Goal: Task Accomplishment & Management: Complete application form

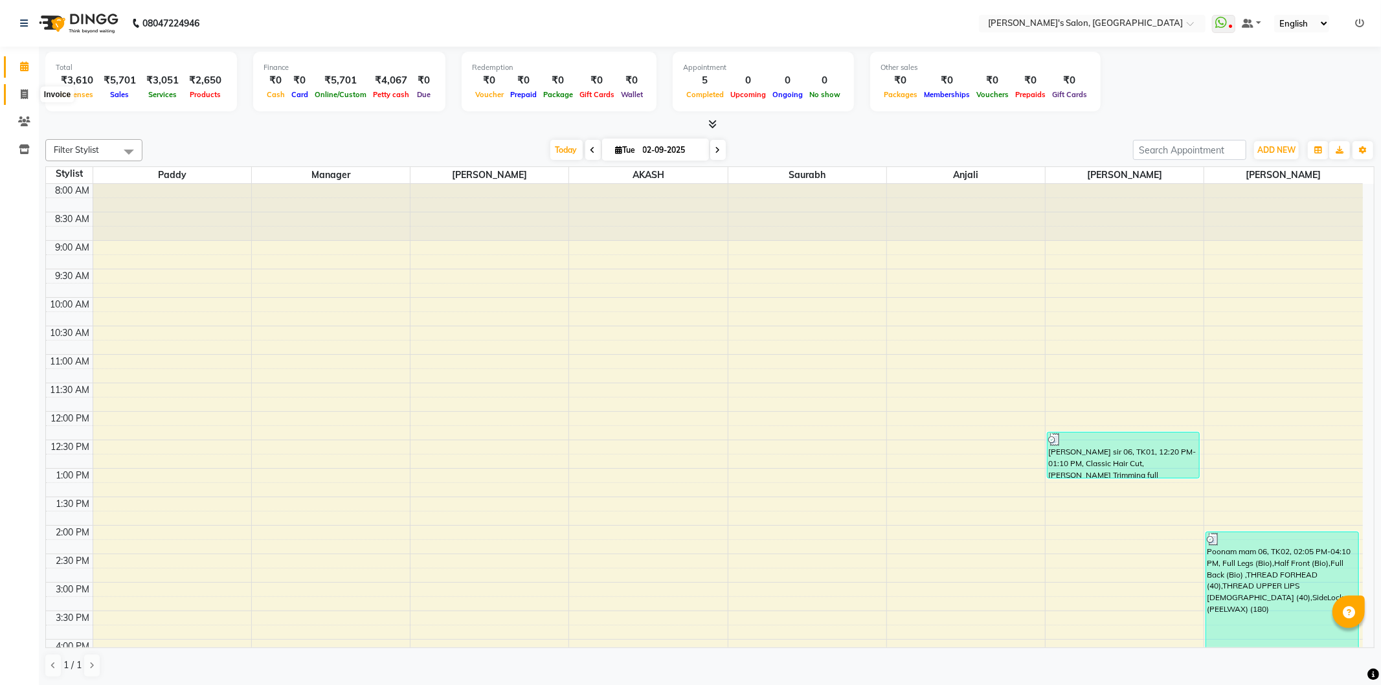
click at [23, 93] on icon at bounding box center [24, 94] width 7 height 10
select select "service"
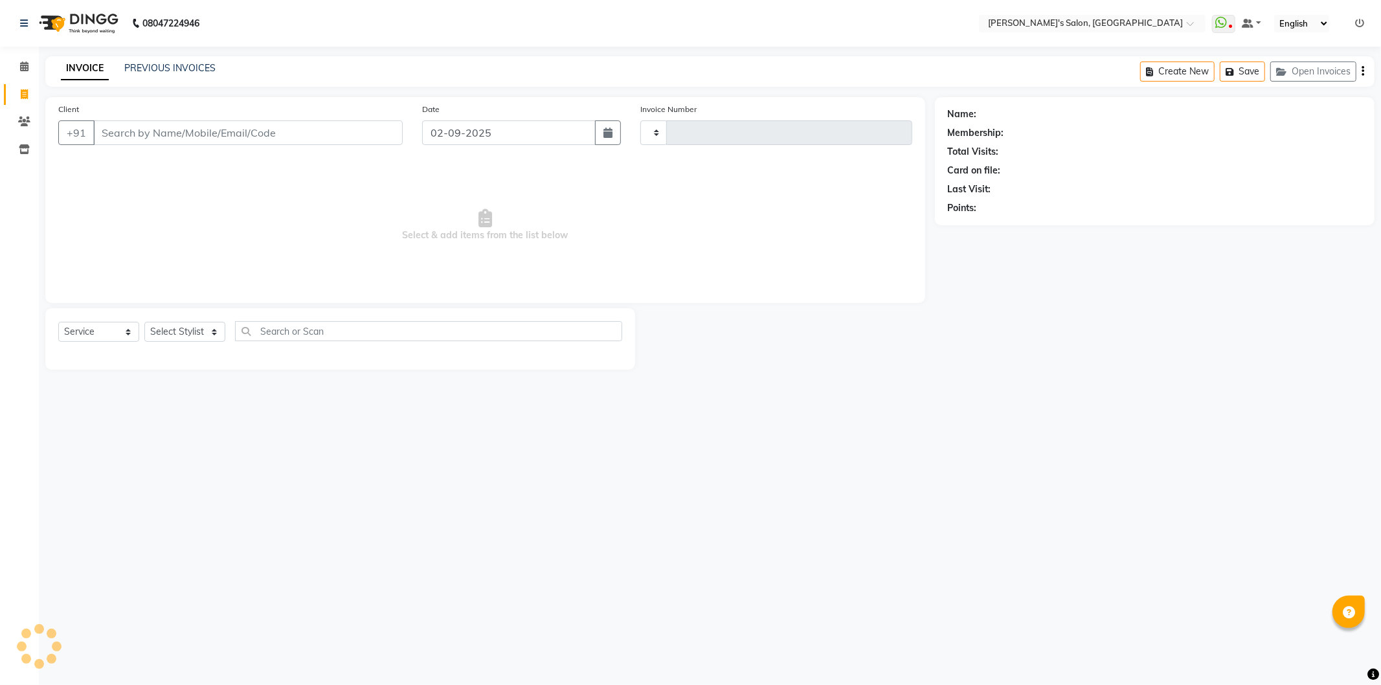
type input "1247"
select select "7366"
click at [206, 330] on select "Select Stylist AKASH ANIL KONDHAMANGALE Anjali Manager [PERSON_NAME] [PERSON_NA…" at bounding box center [186, 332] width 85 height 20
select select "65667"
click at [144, 322] on select "Select Stylist AKASH ANIL KONDHAMANGALE Anjali Manager [PERSON_NAME] [PERSON_NA…" at bounding box center [186, 332] width 85 height 20
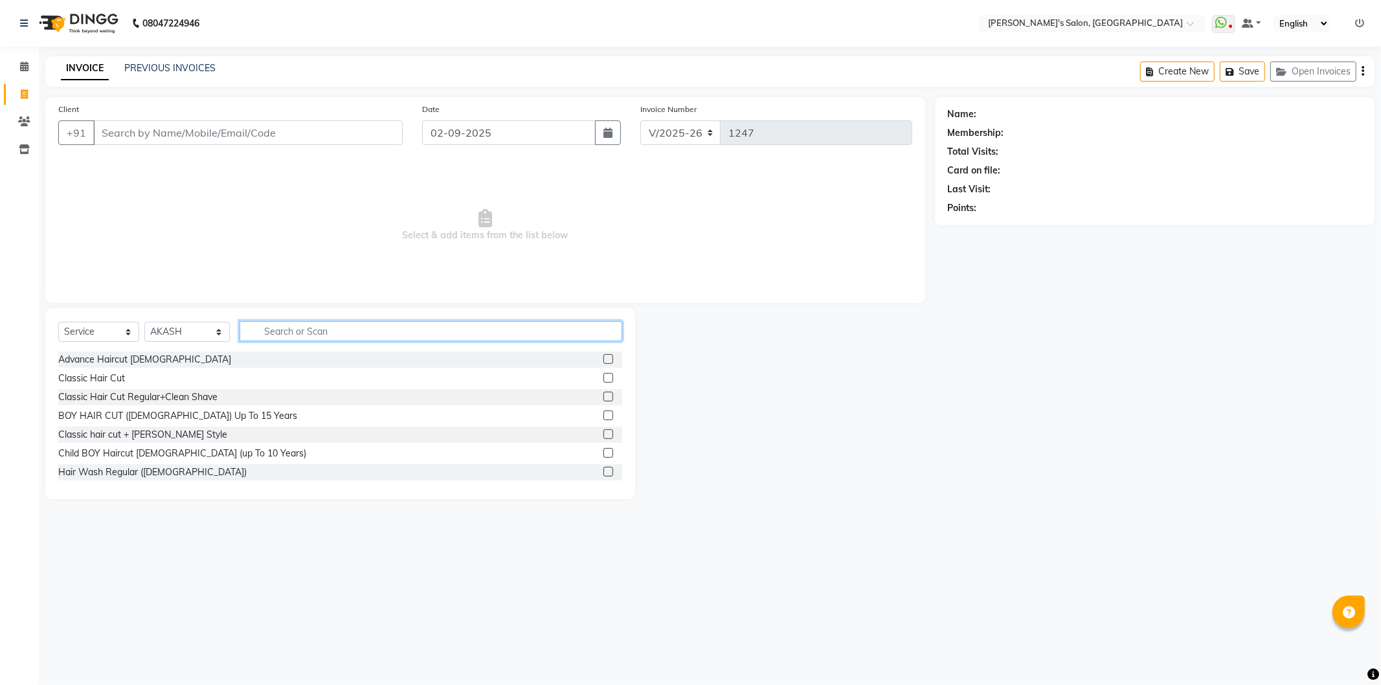
click at [348, 325] on input "text" at bounding box center [430, 331] width 383 height 20
type input "hair cut"
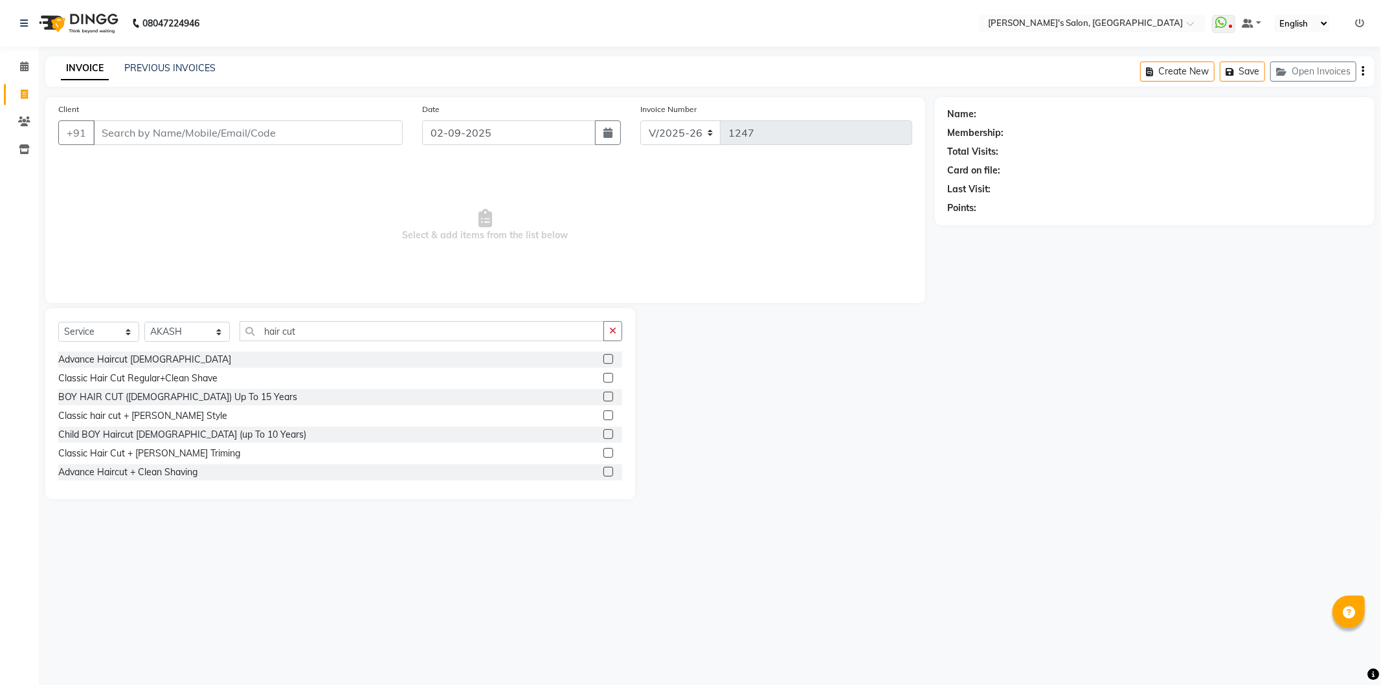
click at [603, 454] on label at bounding box center [608, 453] width 10 height 10
click at [603, 454] on input "checkbox" at bounding box center [607, 453] width 8 height 8
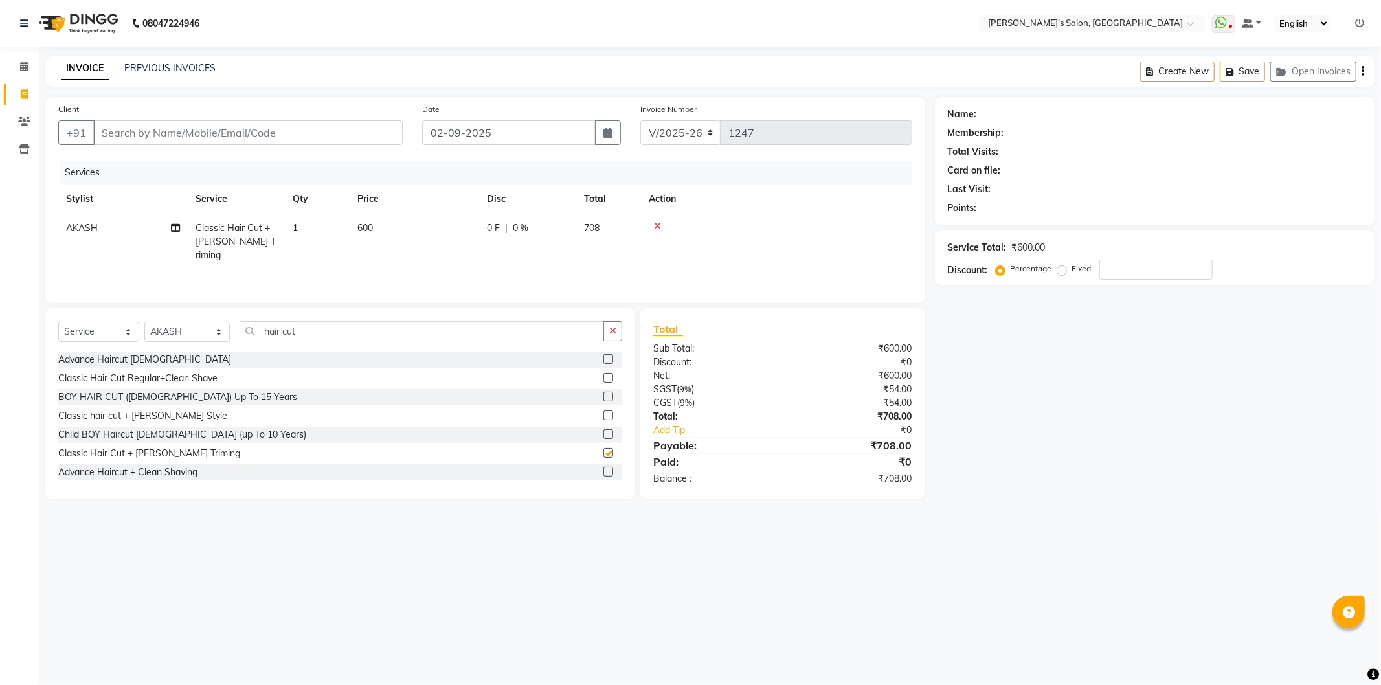
checkbox input "false"
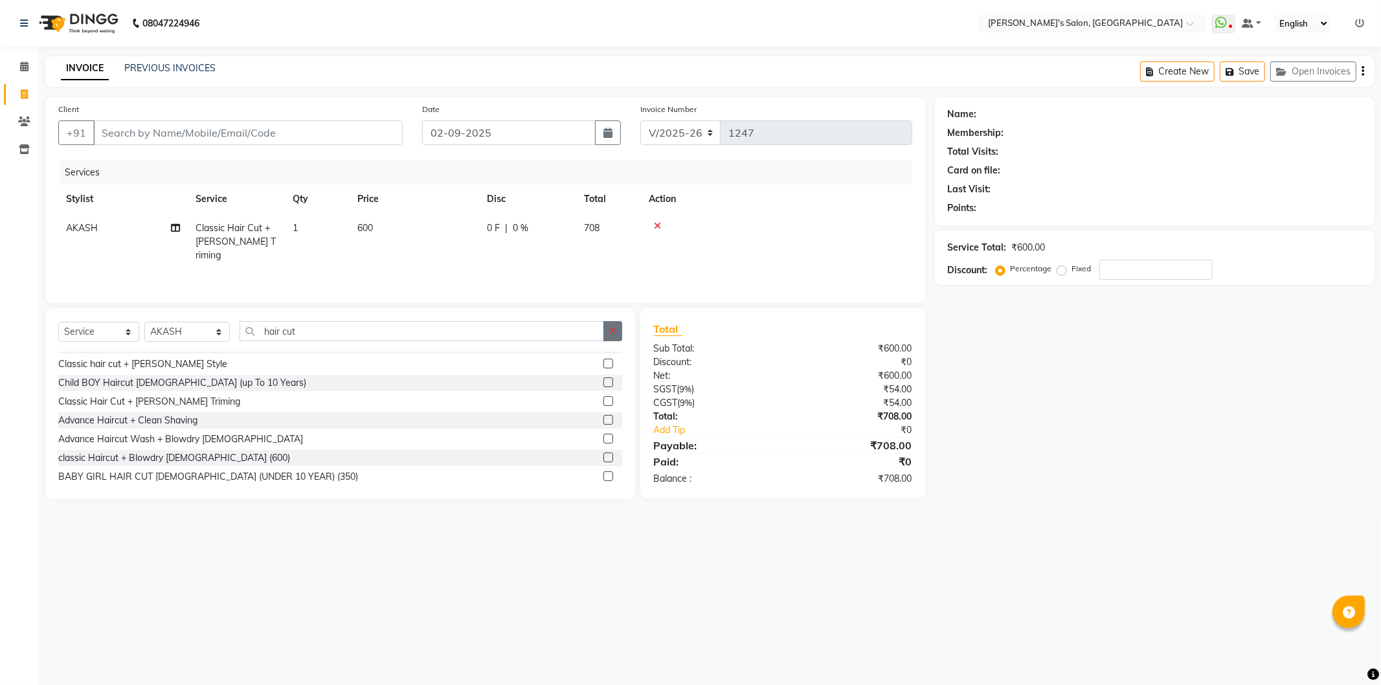
click at [619, 331] on button "button" at bounding box center [612, 331] width 19 height 20
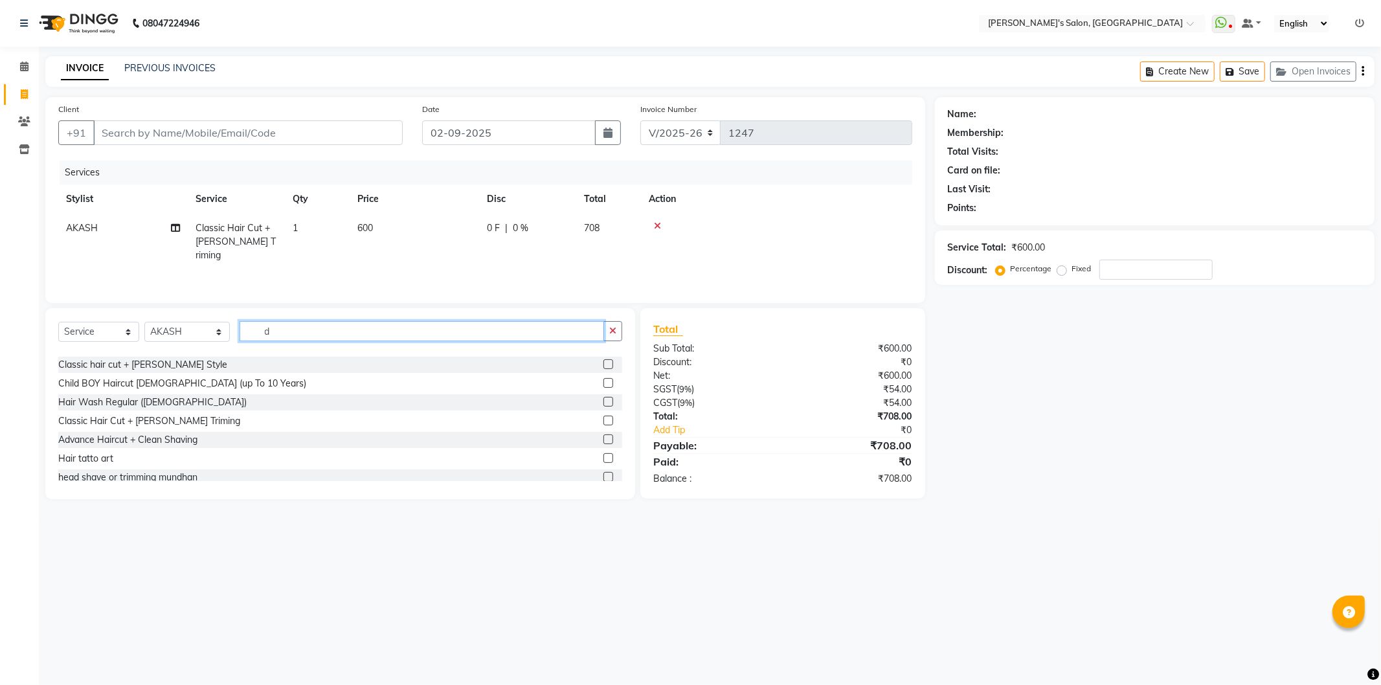
scroll to position [14, 0]
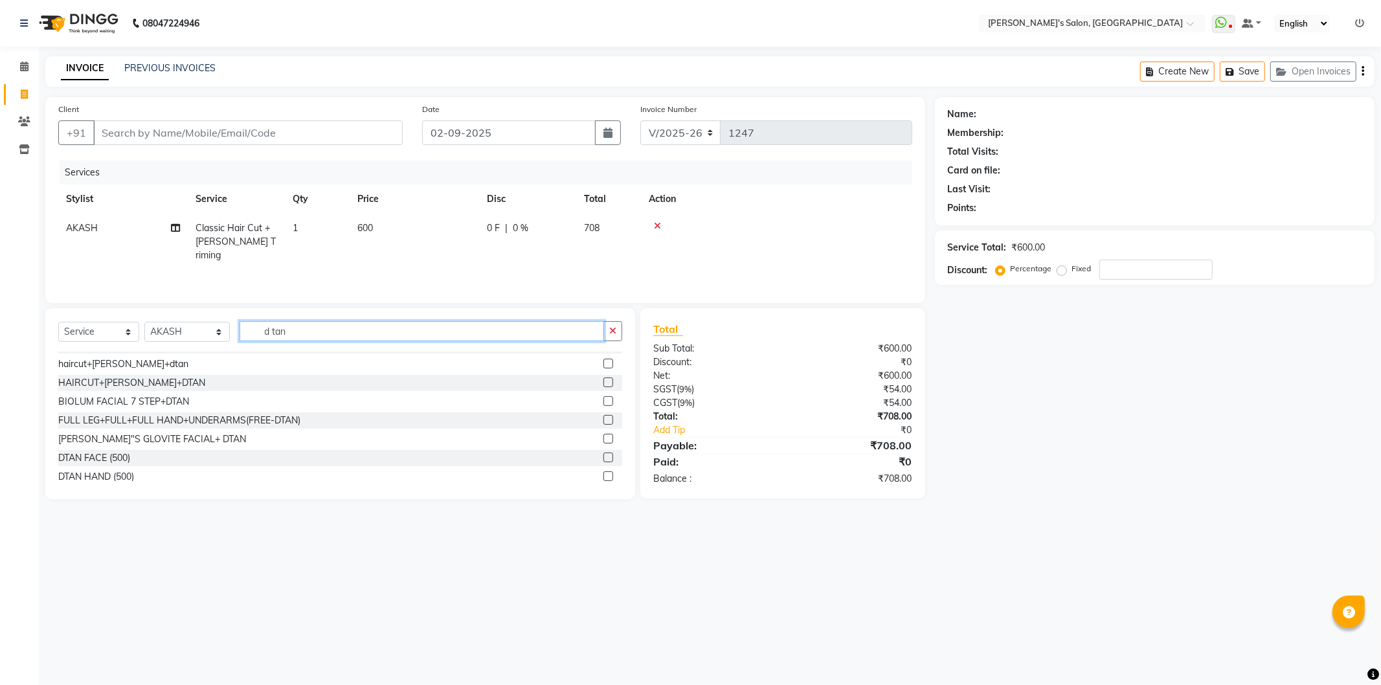
type input "d tan"
click at [603, 457] on label at bounding box center [608, 457] width 10 height 10
click at [603, 457] on input "checkbox" at bounding box center [607, 458] width 8 height 8
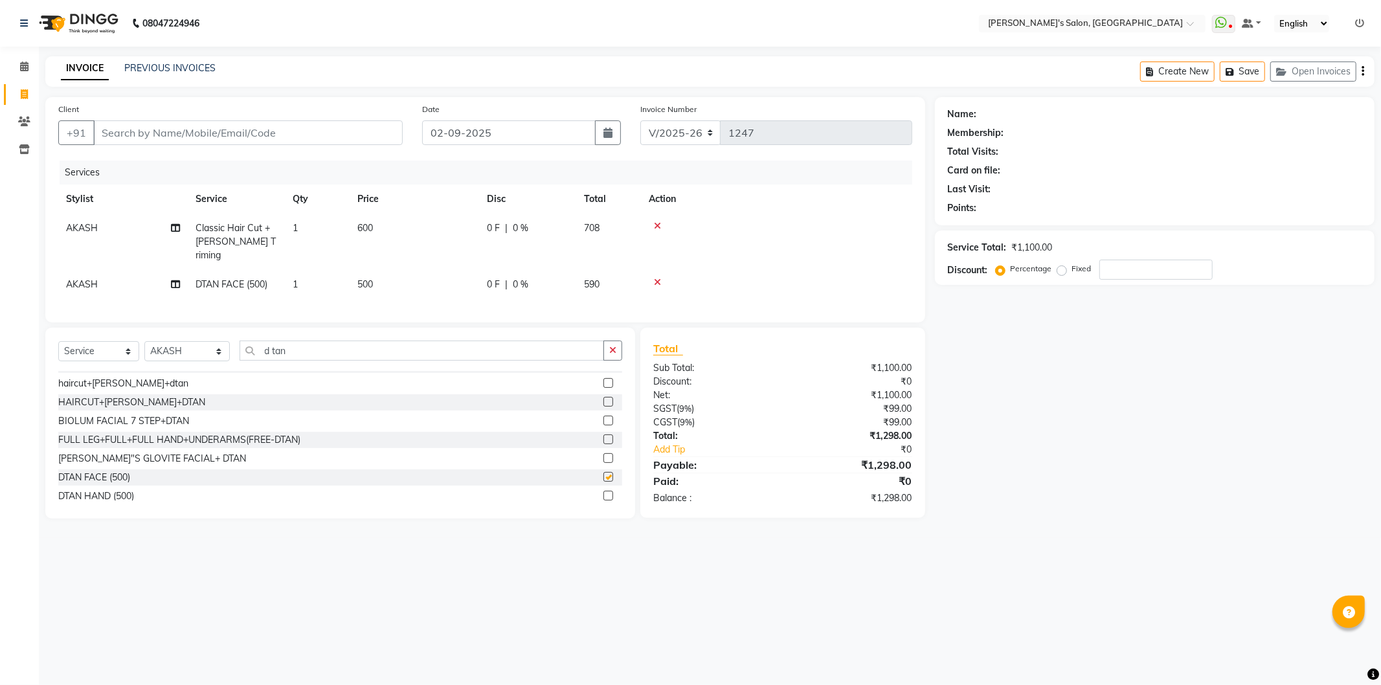
checkbox input "false"
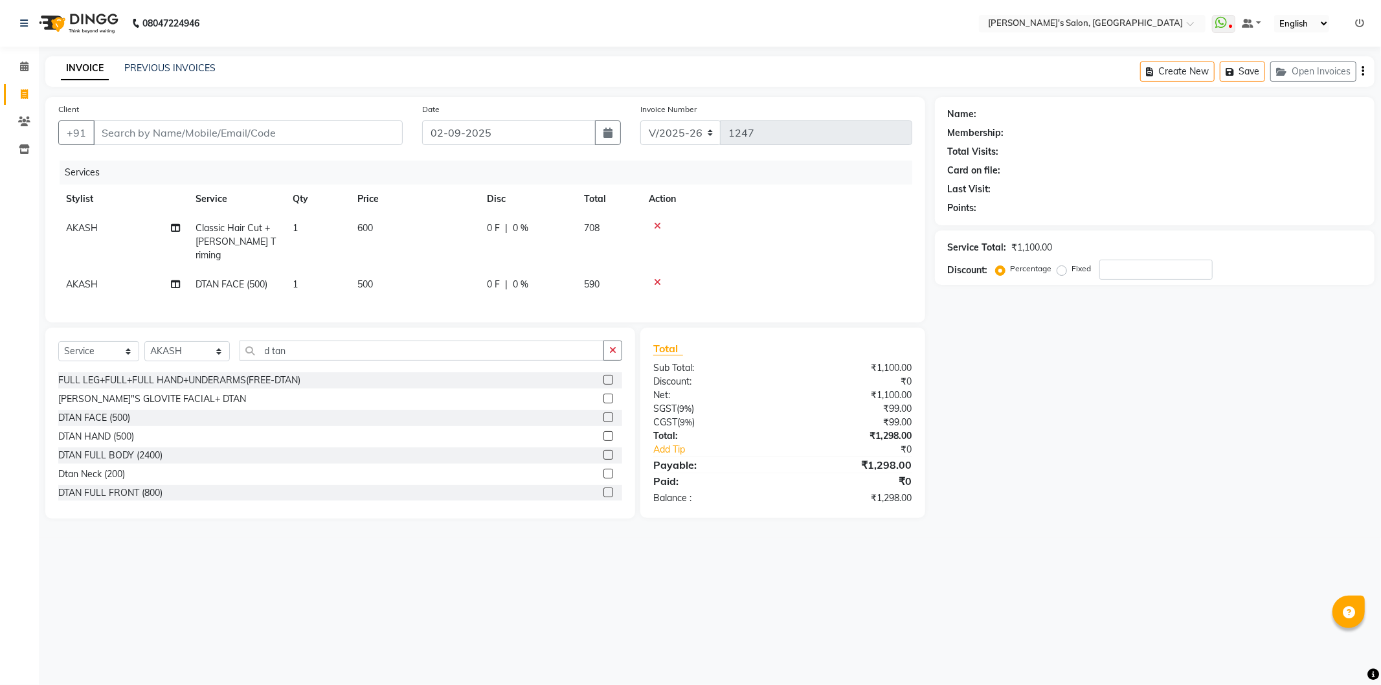
click at [603, 471] on label at bounding box center [608, 474] width 10 height 10
click at [603, 471] on input "checkbox" at bounding box center [607, 474] width 8 height 8
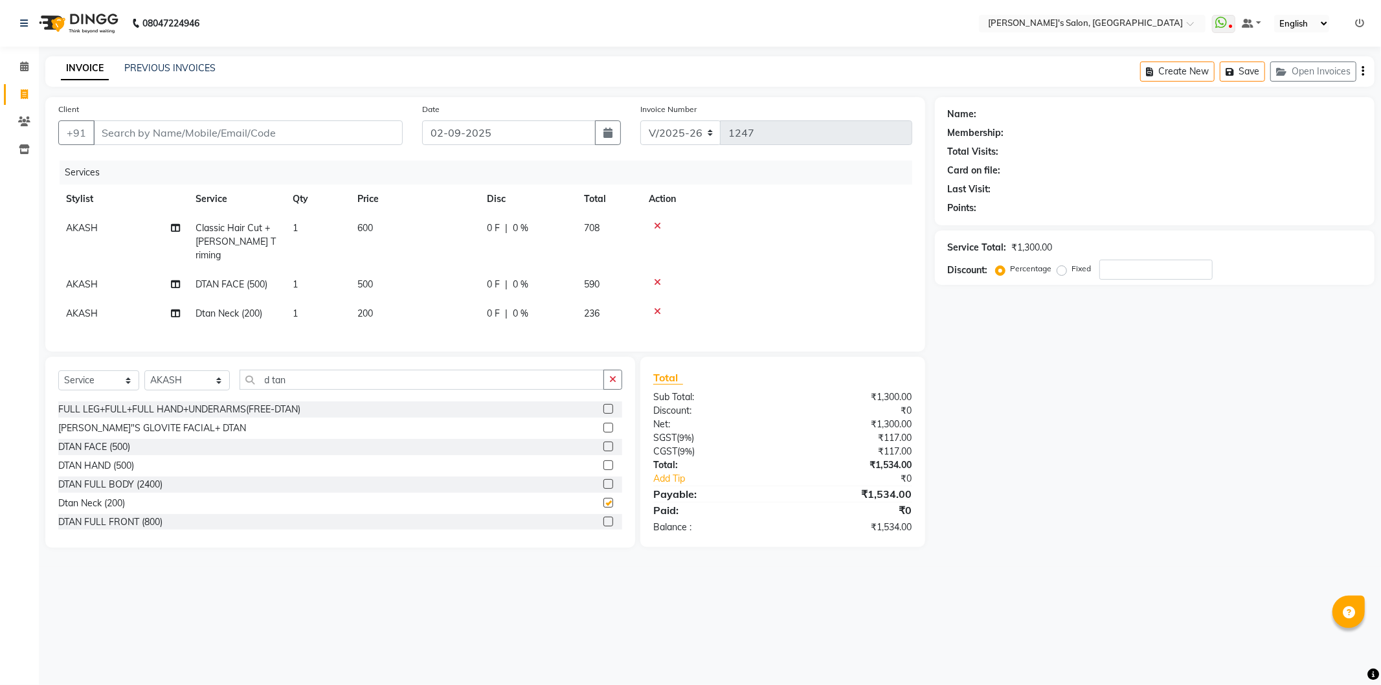
checkbox input "false"
click at [373, 270] on td "500" at bounding box center [414, 284] width 129 height 29
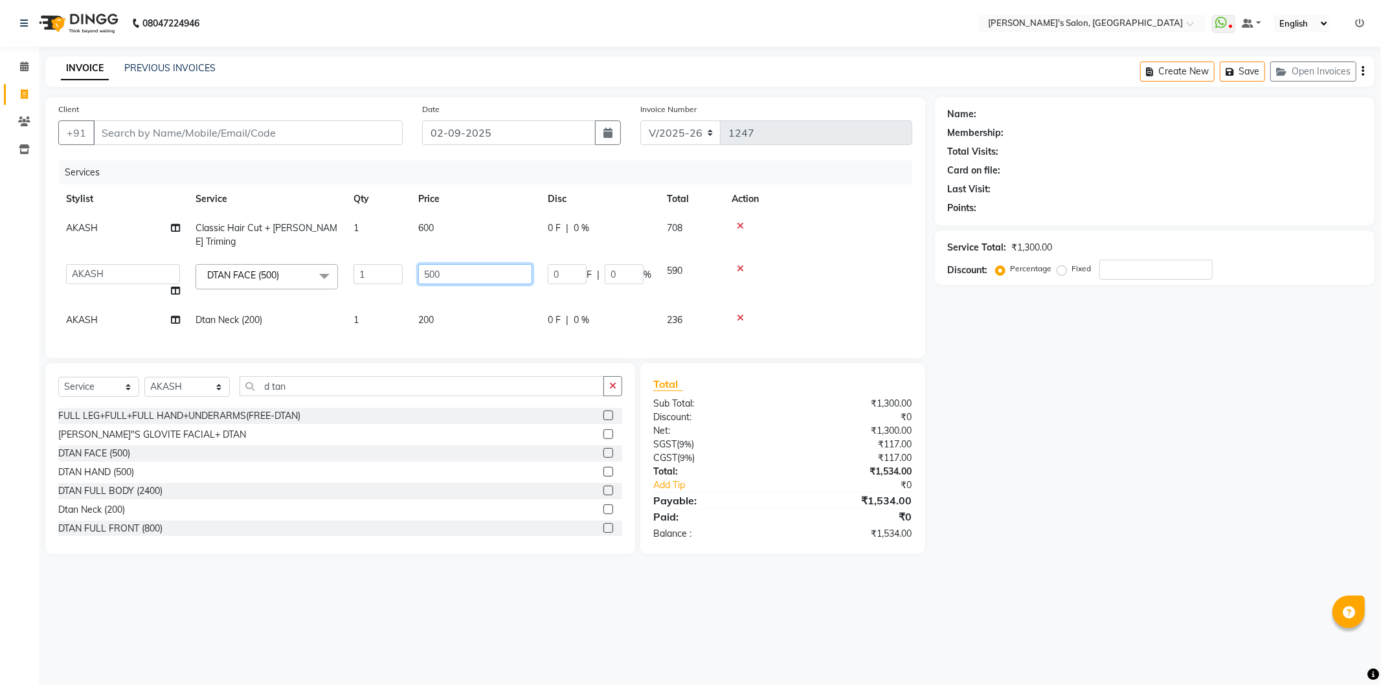
click at [460, 264] on input "500" at bounding box center [475, 274] width 114 height 20
type input "5"
type input "600"
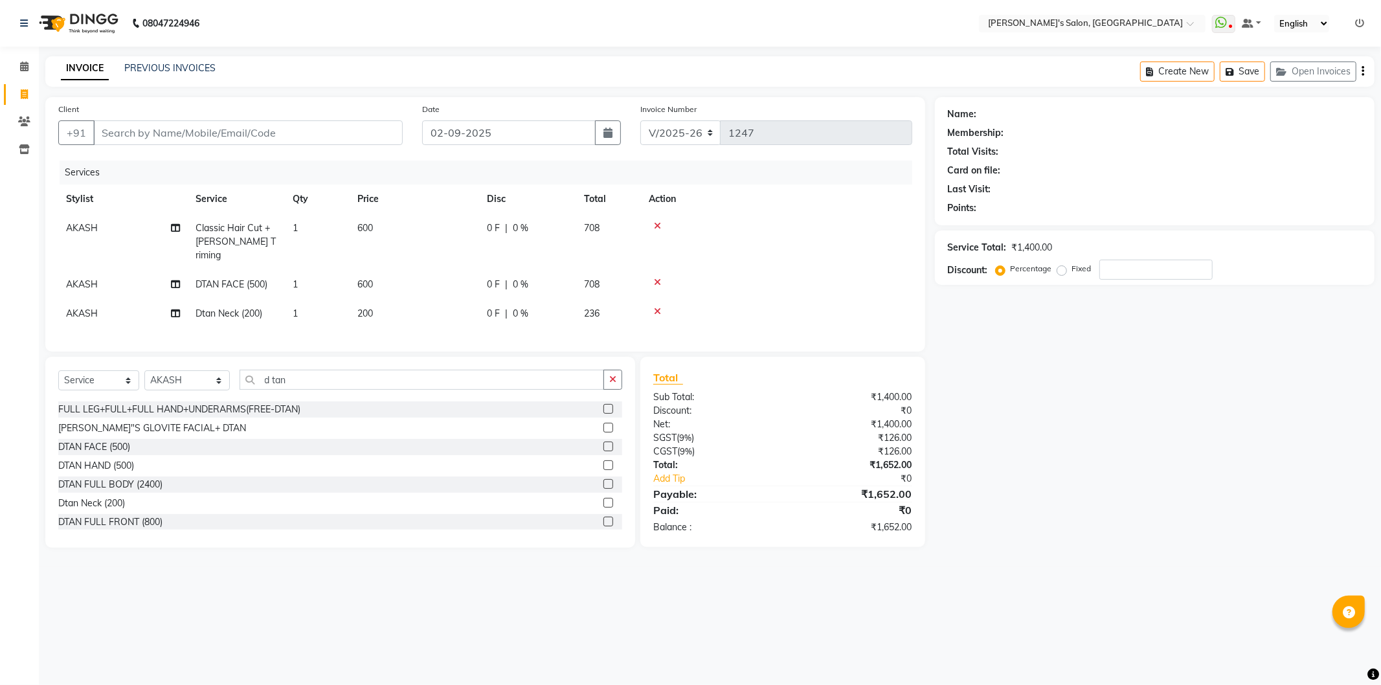
click at [445, 303] on td "200" at bounding box center [414, 313] width 129 height 29
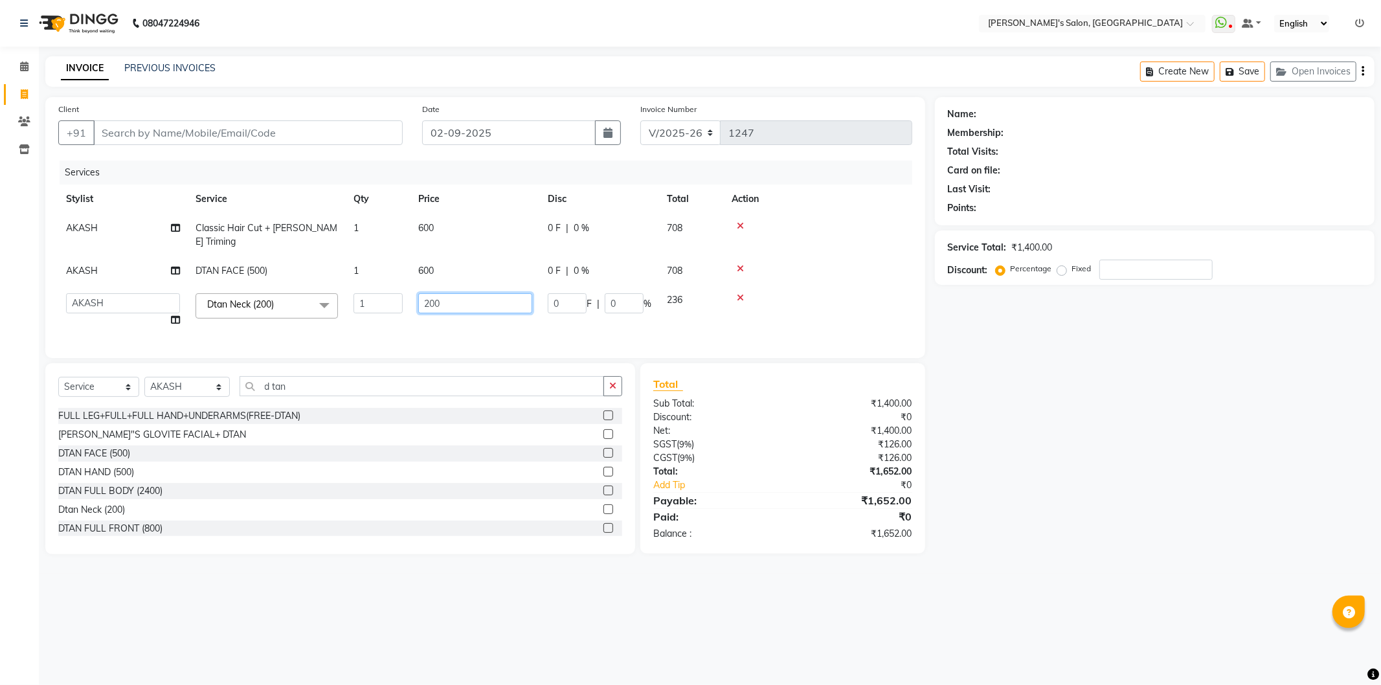
click at [471, 294] on input "200" at bounding box center [475, 303] width 114 height 20
type input "2"
type input "500"
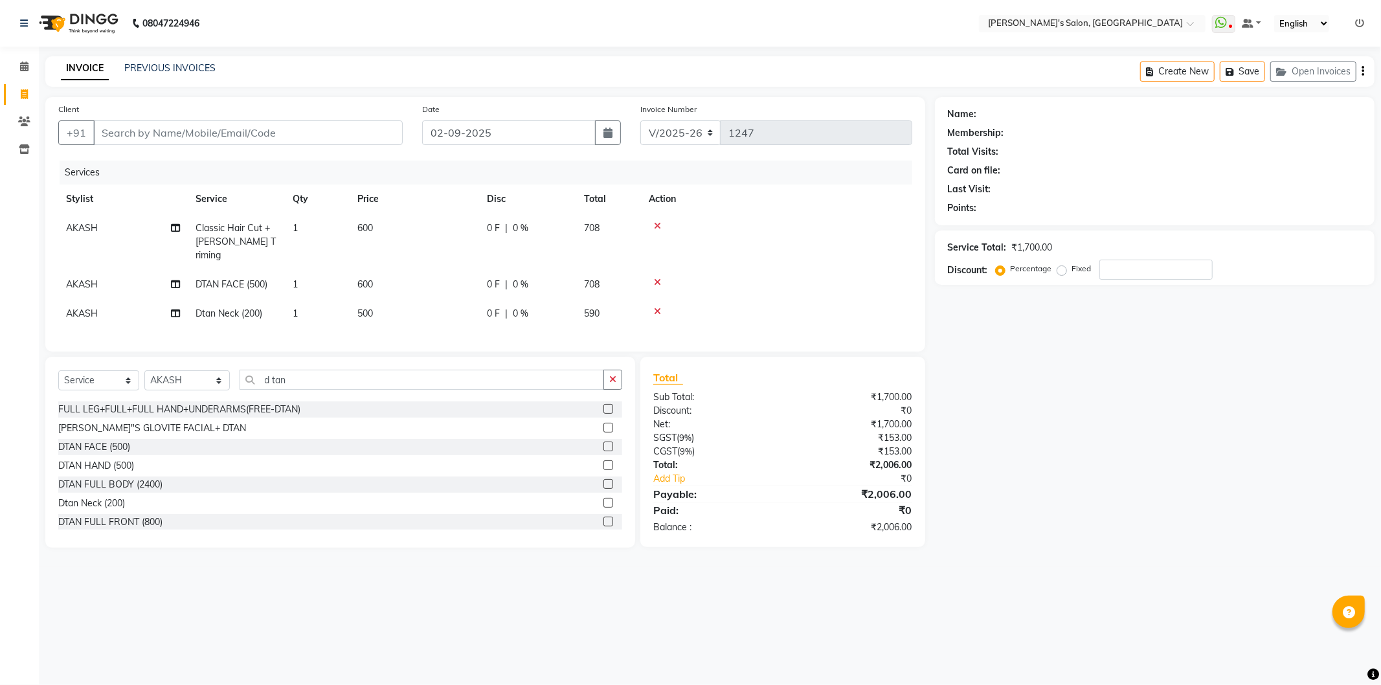
click at [736, 282] on tbody "AKASH Classic Hair Cut + [PERSON_NAME] Triming 1 600 0 F | 0 % 708 AKASH DTAN F…" at bounding box center [485, 271] width 854 height 115
click at [656, 221] on icon at bounding box center [657, 225] width 7 height 9
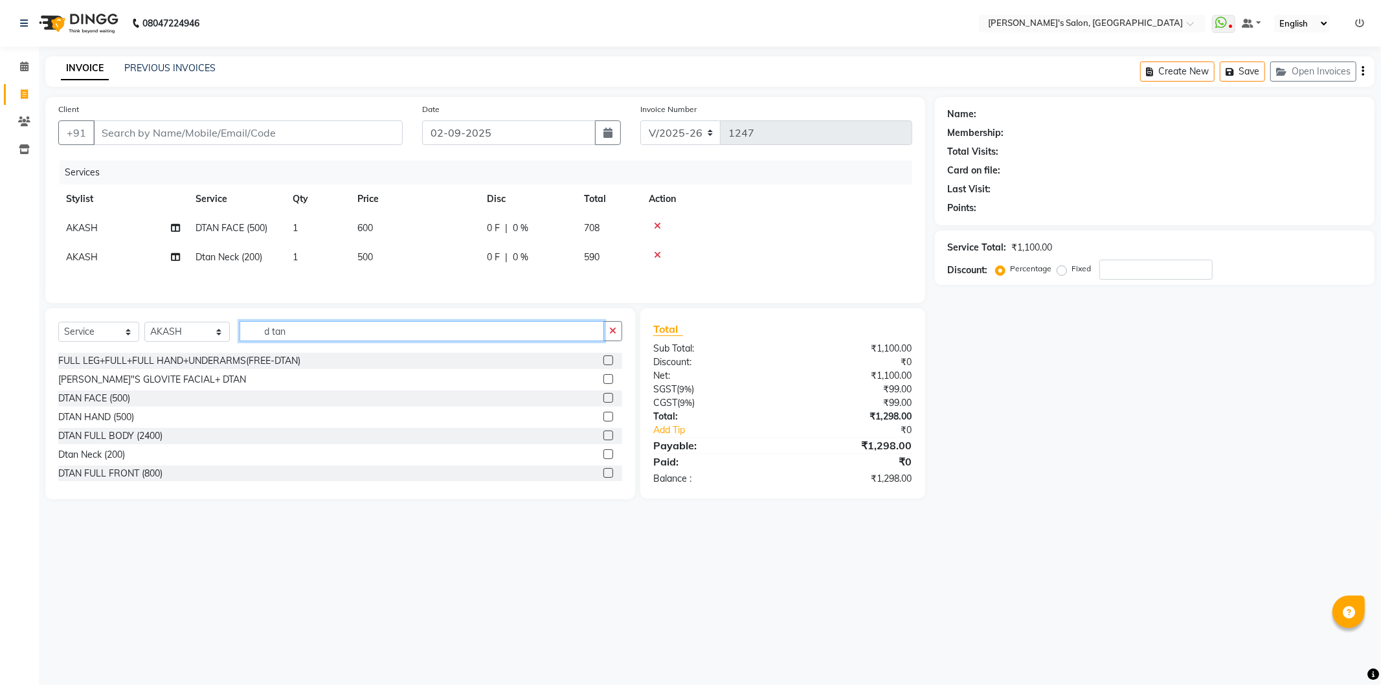
click at [334, 335] on input "d tan" at bounding box center [421, 331] width 364 height 20
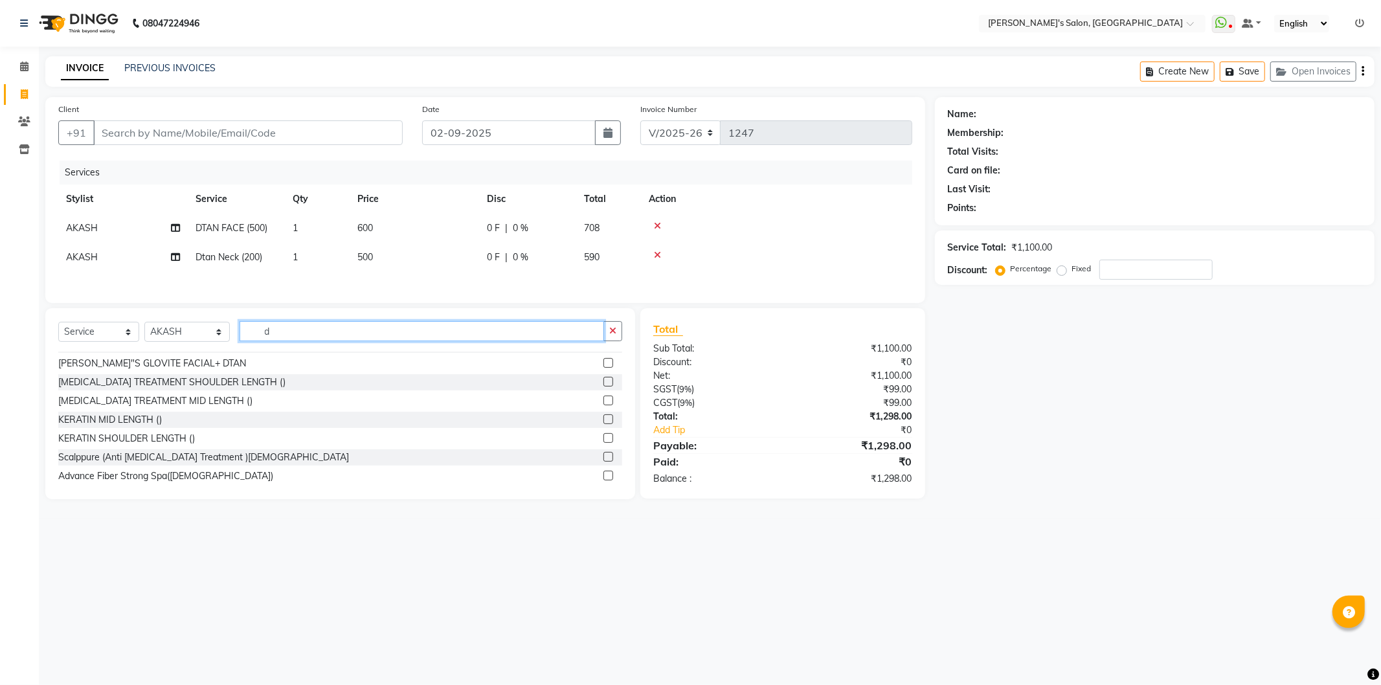
type input "d"
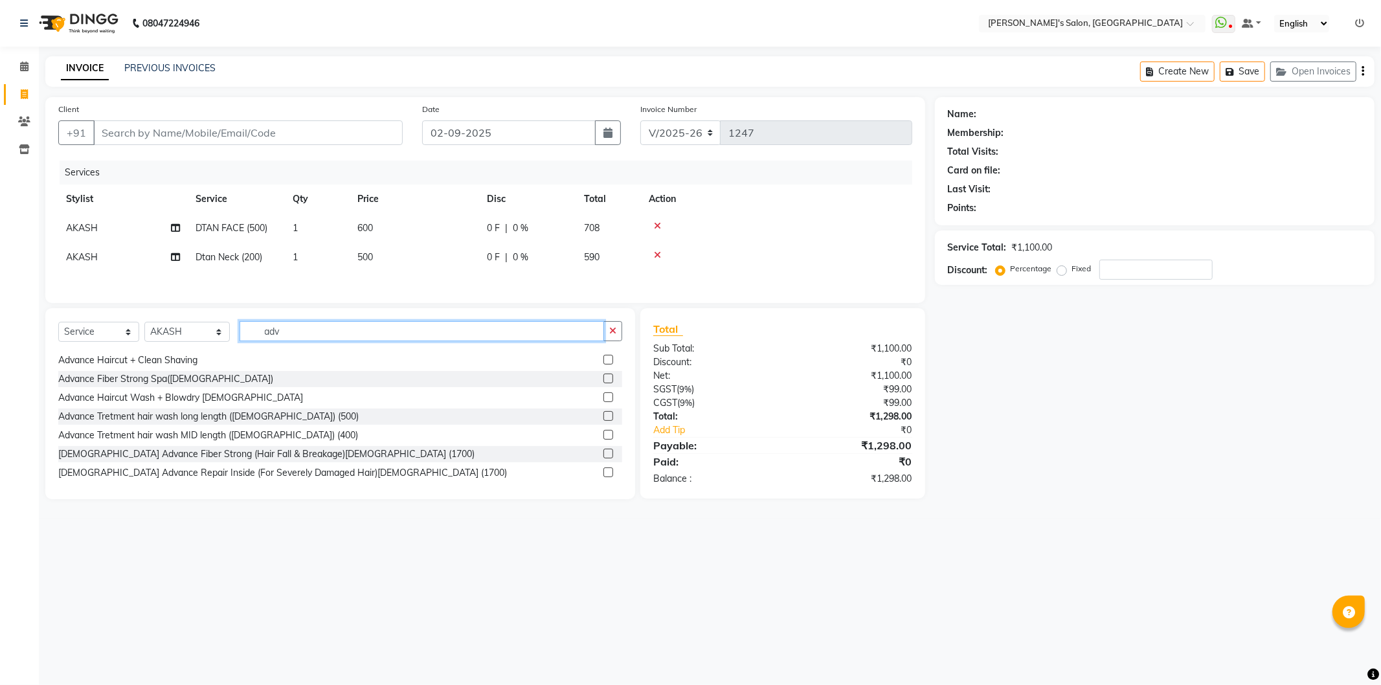
scroll to position [0, 0]
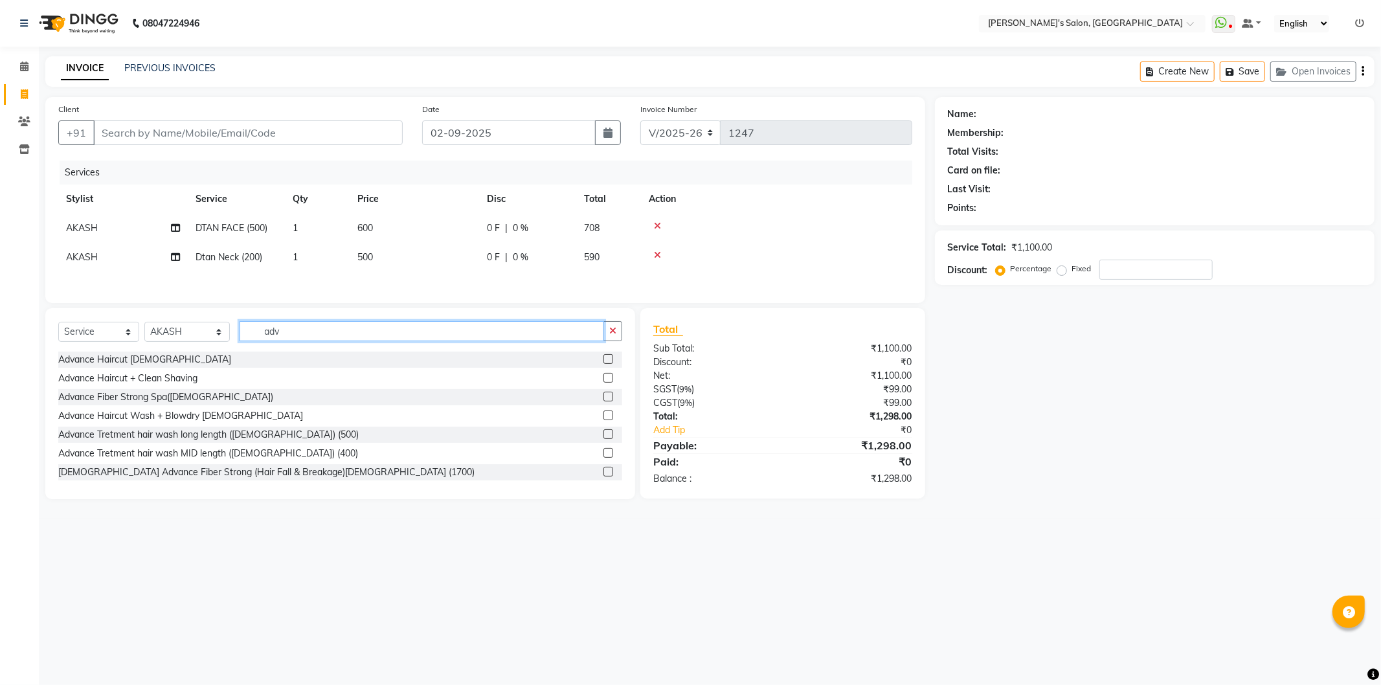
type input "adv"
click at [183, 359] on div "Advance Haircut [DEMOGRAPHIC_DATA]" at bounding box center [340, 359] width 564 height 16
click at [603, 364] on label at bounding box center [608, 359] width 10 height 10
click at [603, 364] on input "checkbox" at bounding box center [607, 359] width 8 height 8
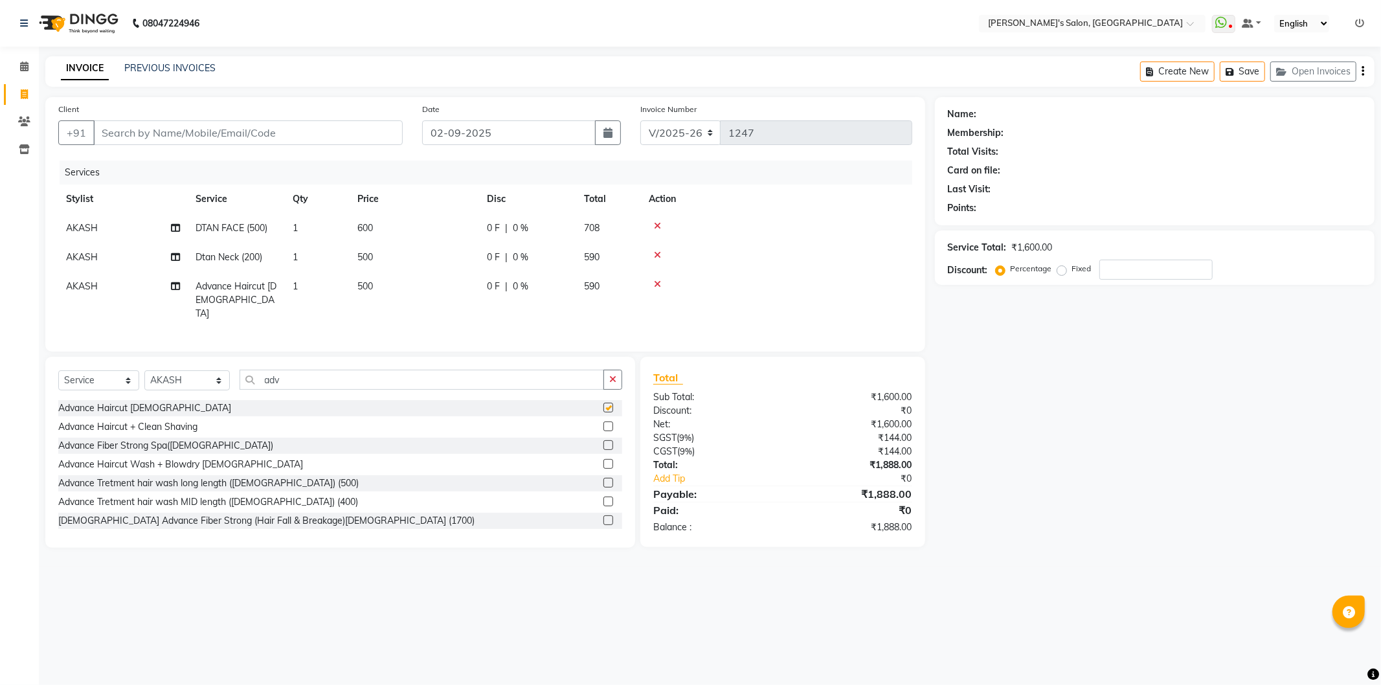
checkbox input "false"
click at [606, 375] on button "button" at bounding box center [612, 380] width 19 height 20
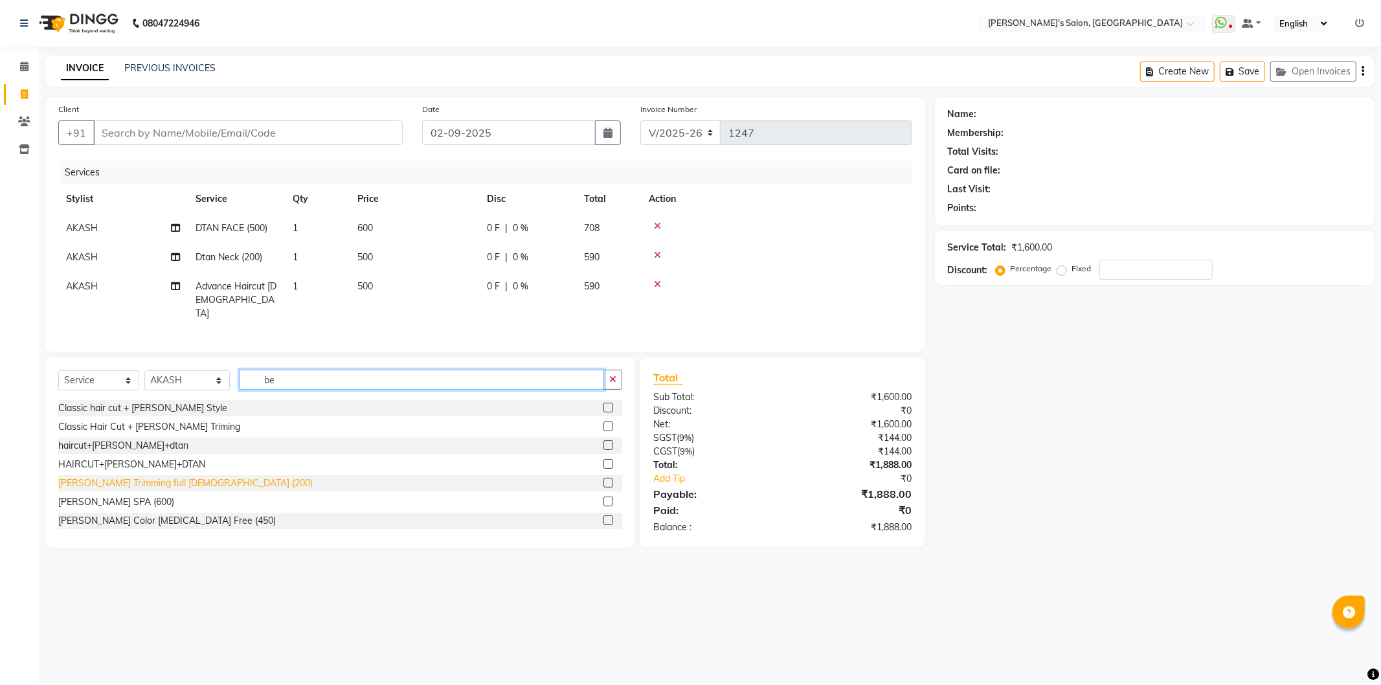
type input "b"
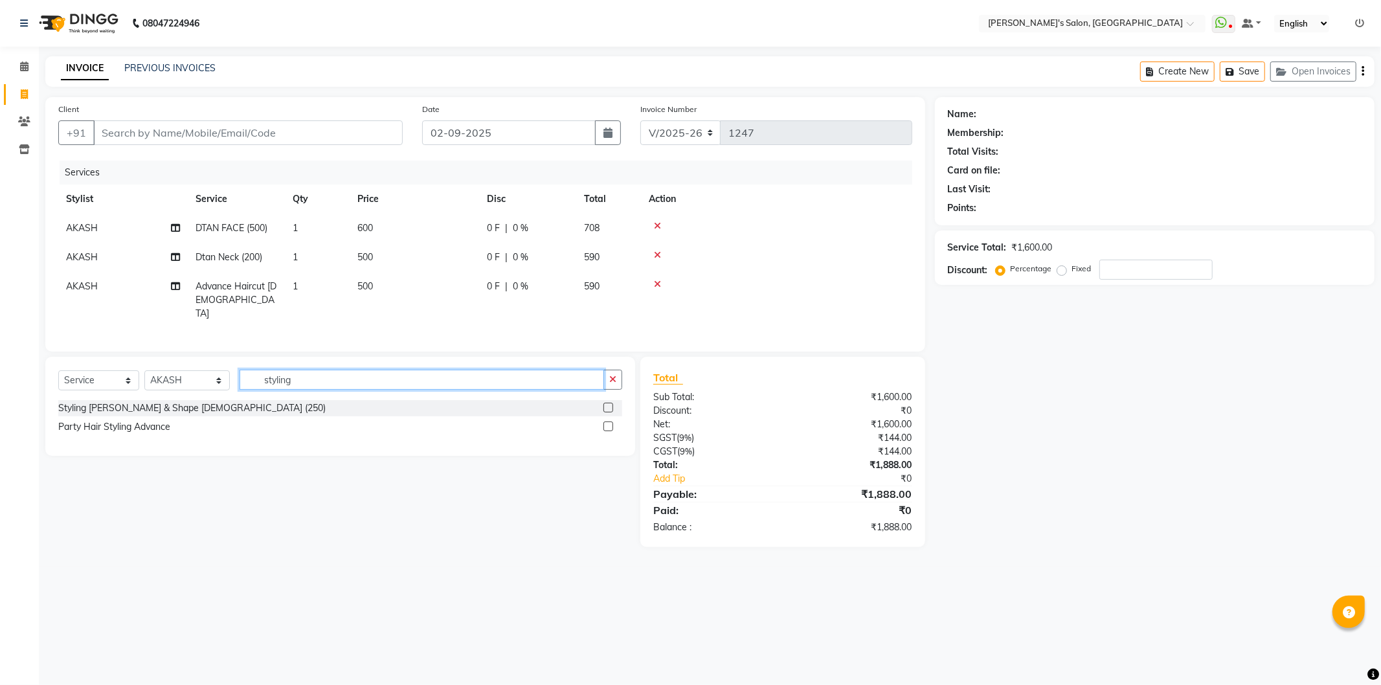
type input "styling"
click at [612, 406] on label at bounding box center [608, 408] width 10 height 10
click at [612, 406] on input "checkbox" at bounding box center [607, 408] width 8 height 8
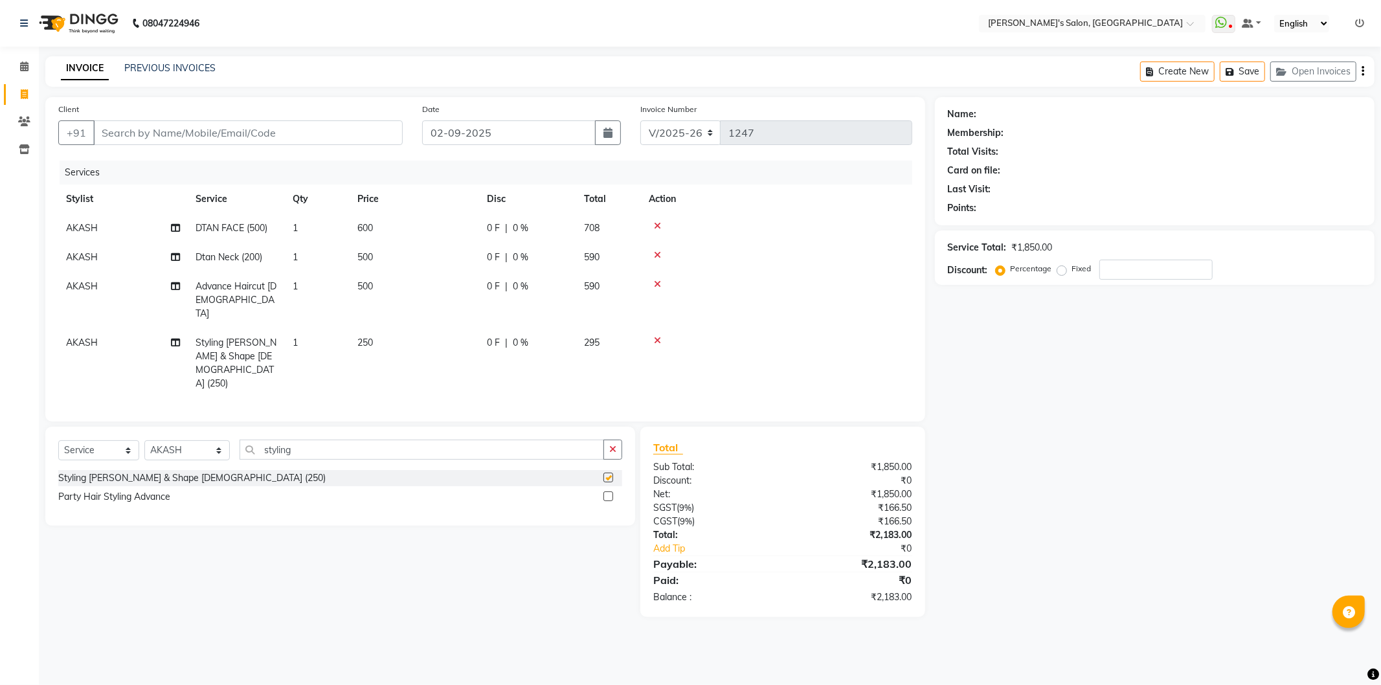
checkbox input "false"
click at [611, 445] on icon "button" at bounding box center [612, 449] width 7 height 9
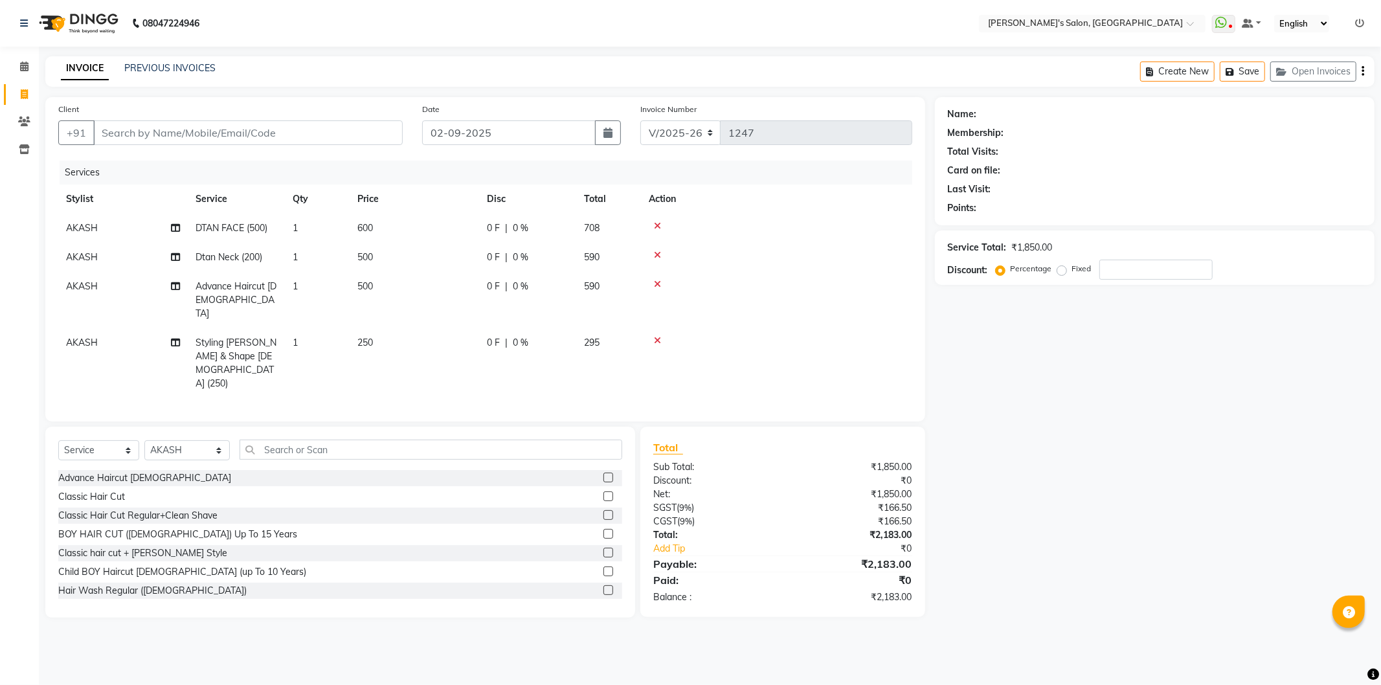
click at [656, 252] on icon at bounding box center [657, 254] width 7 height 9
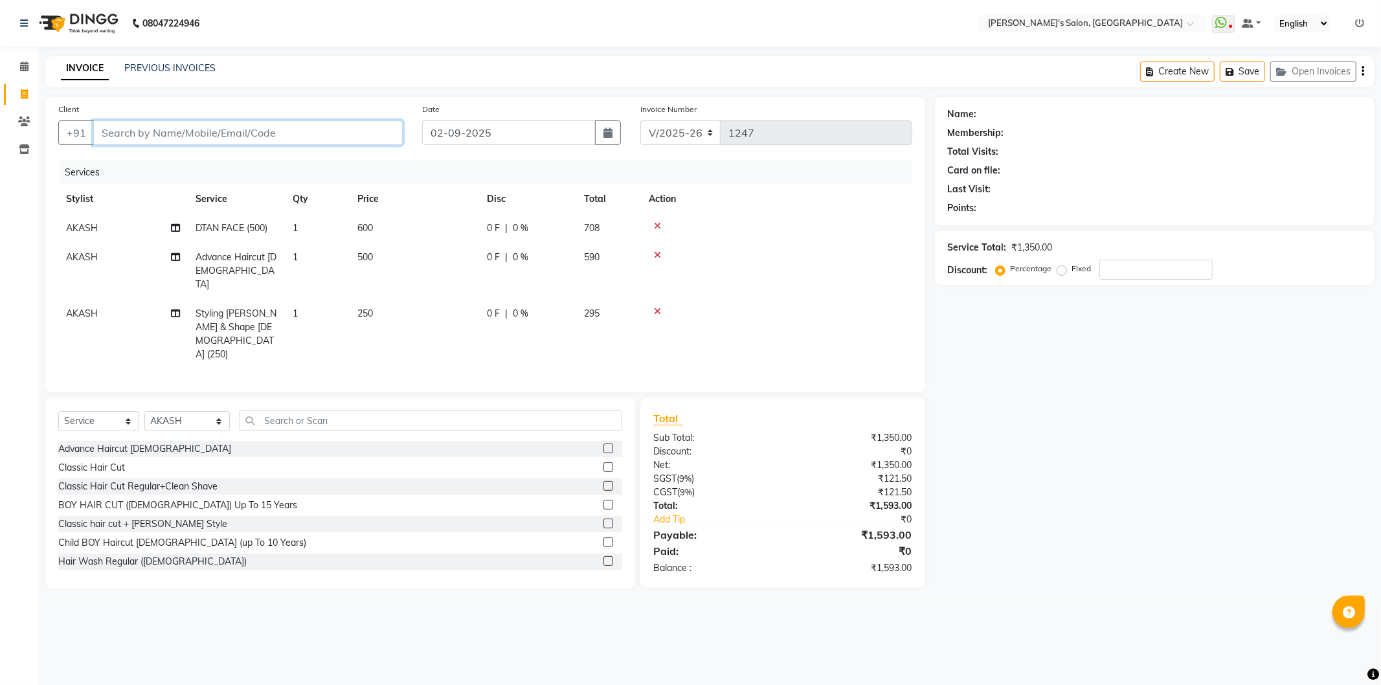
click at [273, 135] on input "Client" at bounding box center [247, 132] width 309 height 25
type input "9"
type input "0"
type input "9767733397"
click at [372, 134] on span "Add Client" at bounding box center [369, 132] width 51 height 13
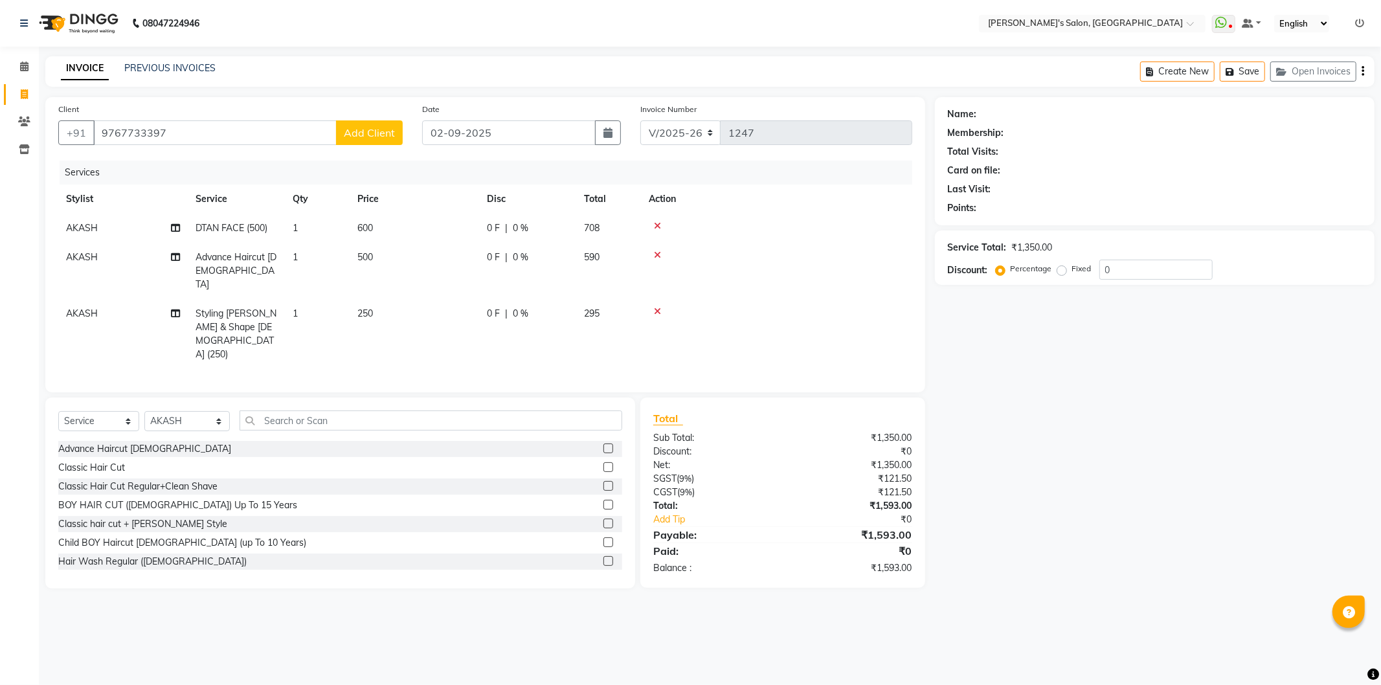
select select "22"
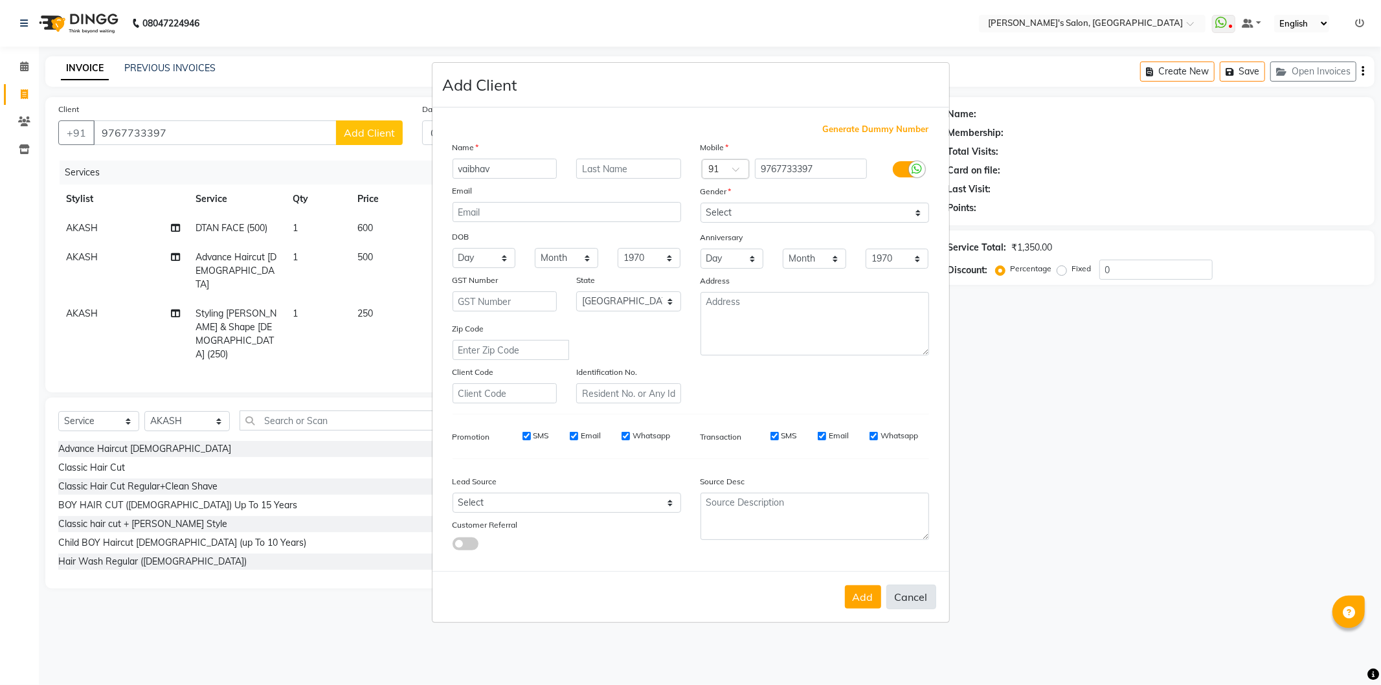
type input "vaibhav"
click at [922, 590] on button "Cancel" at bounding box center [911, 596] width 50 height 25
select select
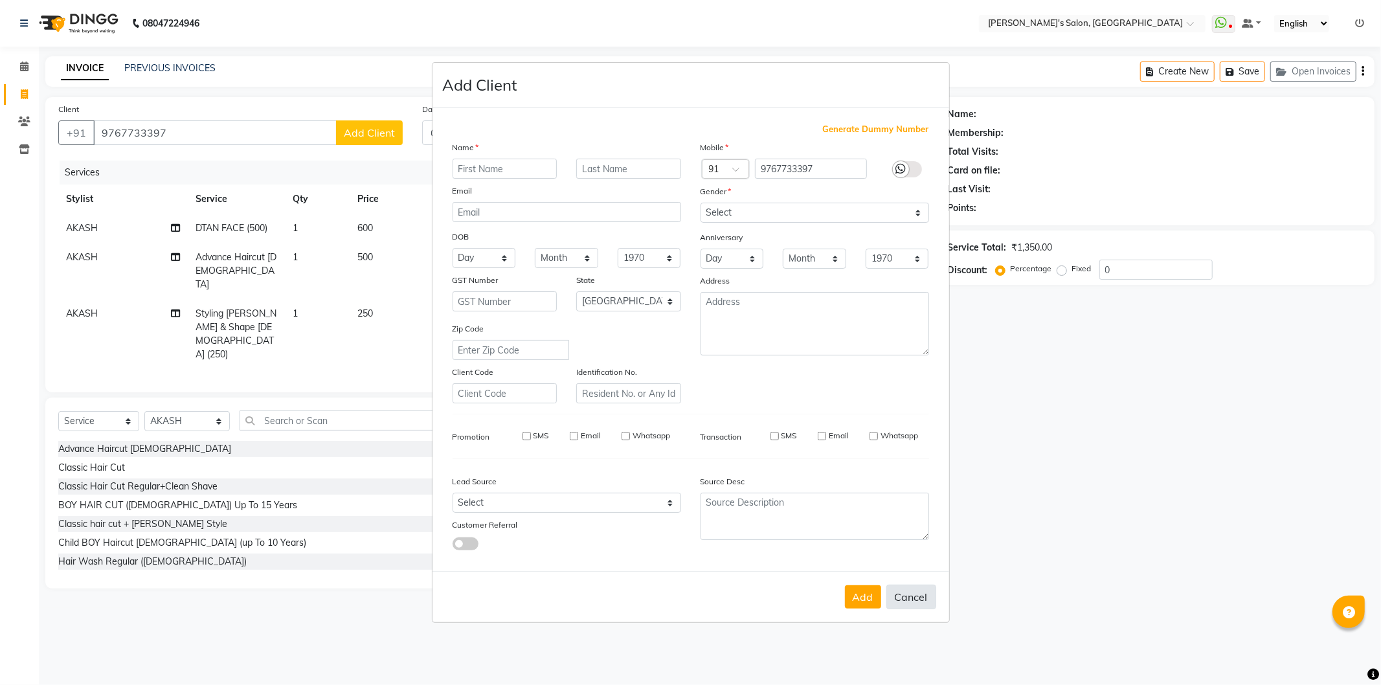
select select "null"
select select
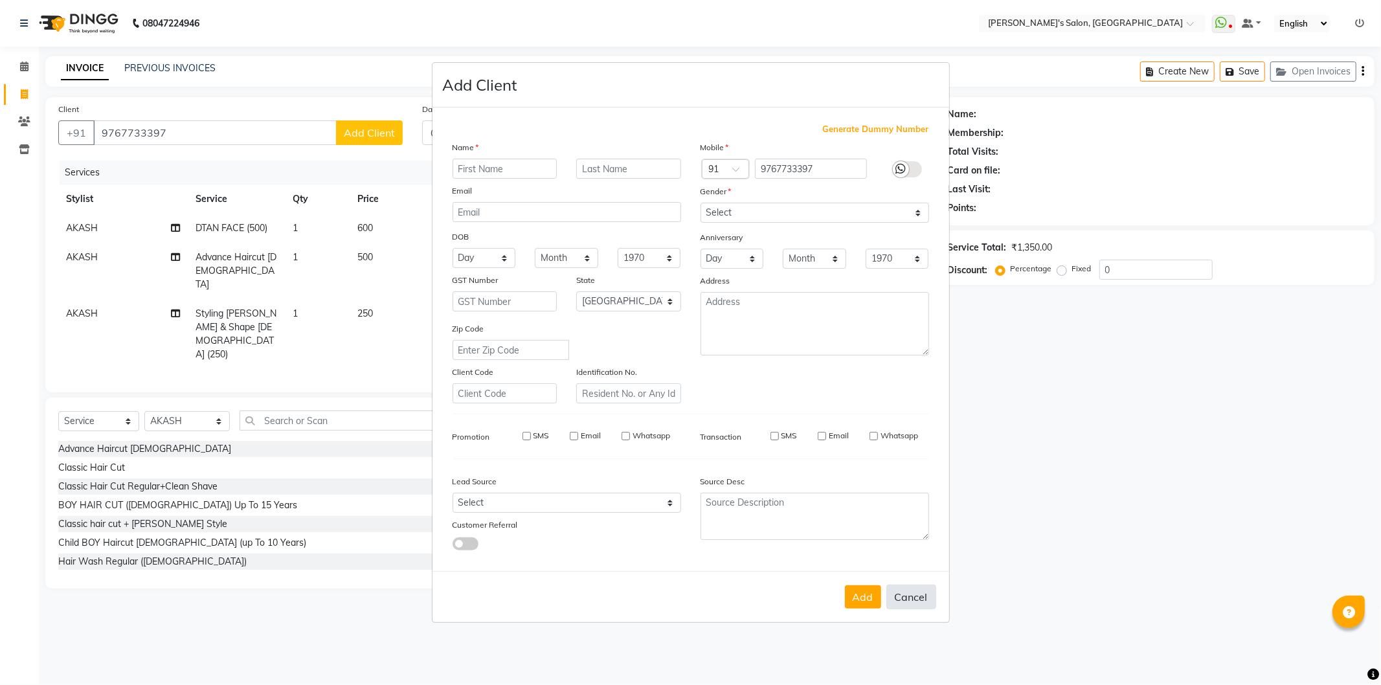
checkbox input "false"
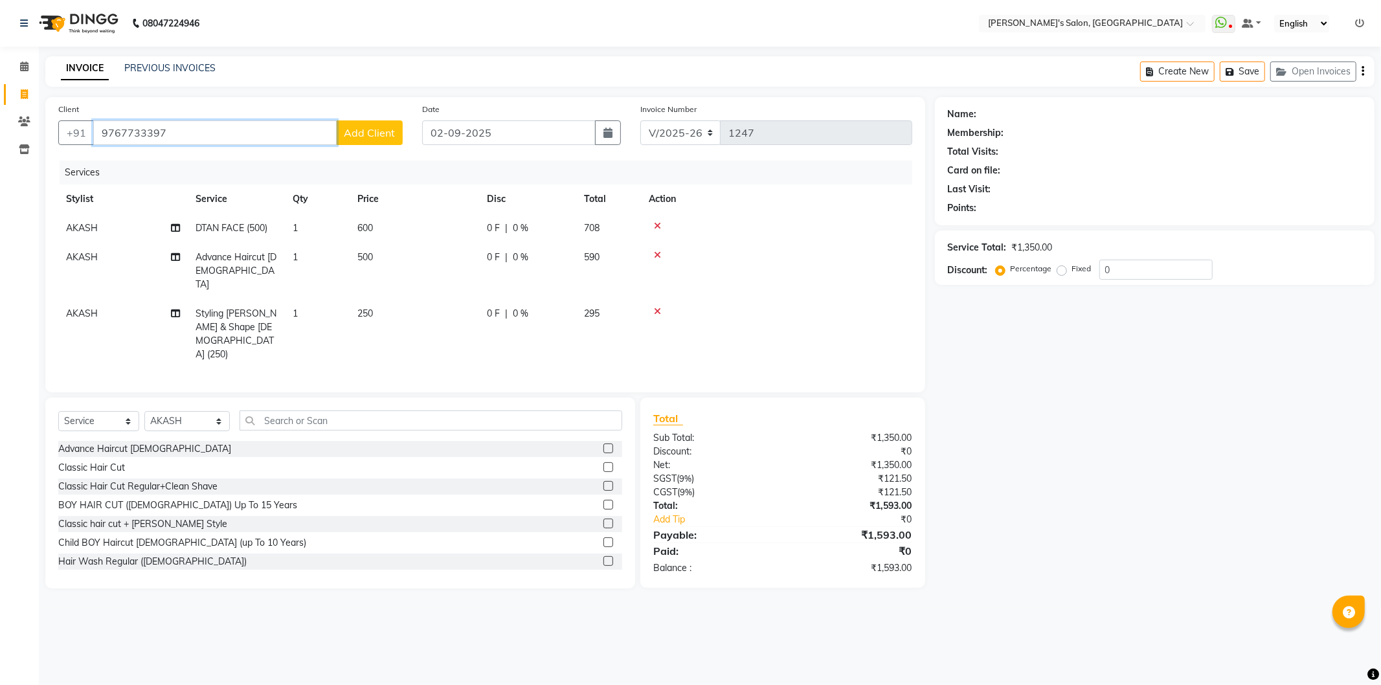
click at [150, 133] on input "9767733397" at bounding box center [214, 132] width 243 height 25
type input "9767722297"
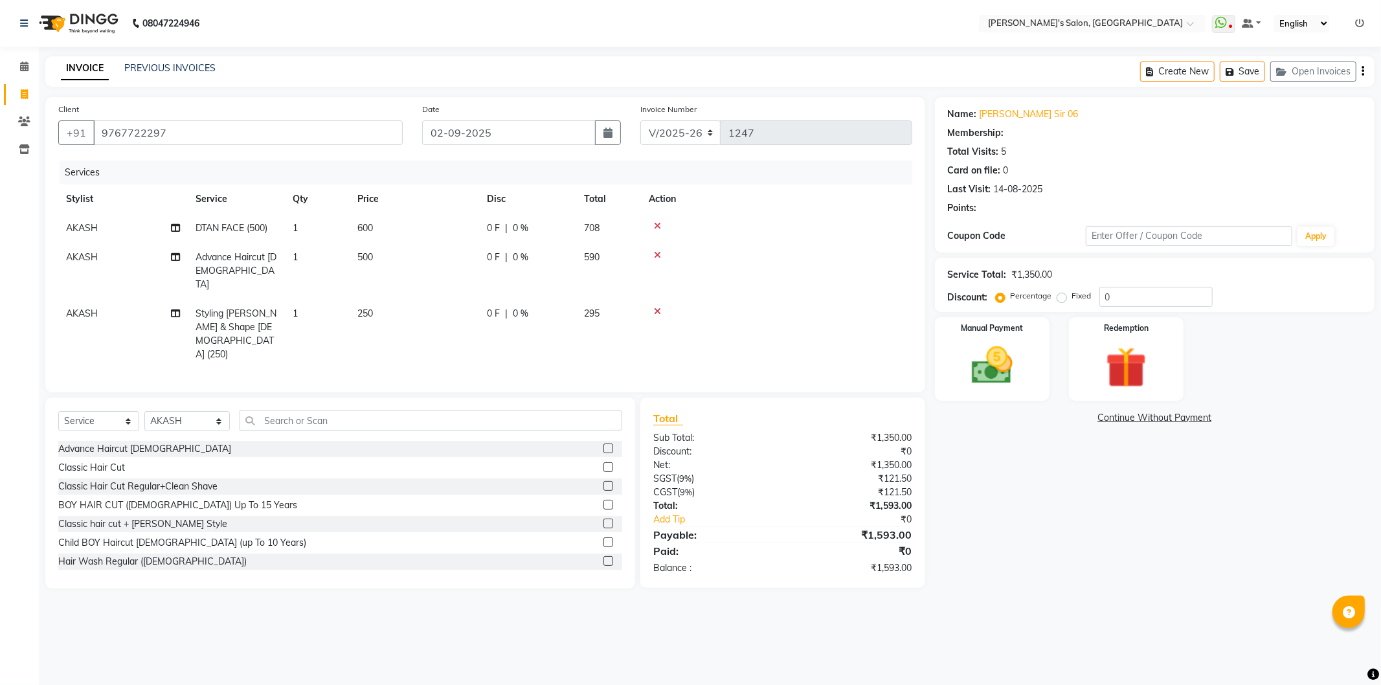
select select "1: Object"
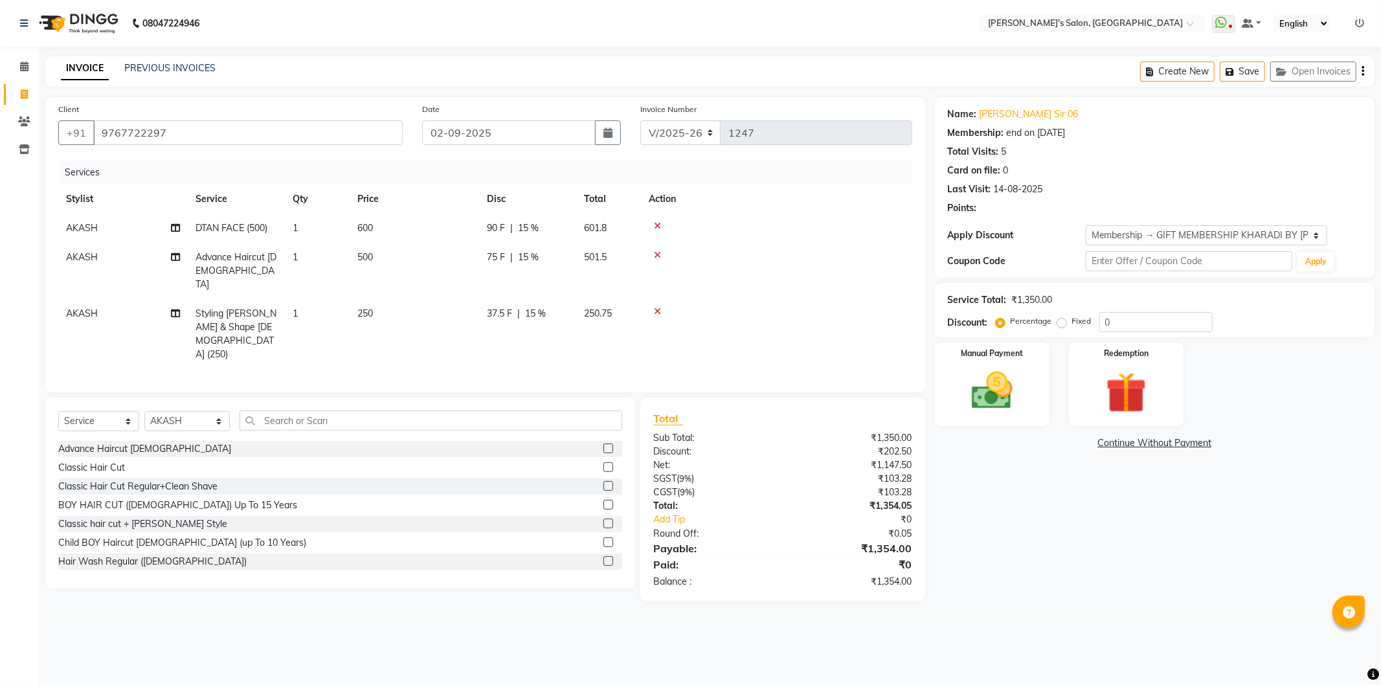
type input "15"
click at [1003, 384] on img at bounding box center [991, 390] width 69 height 49
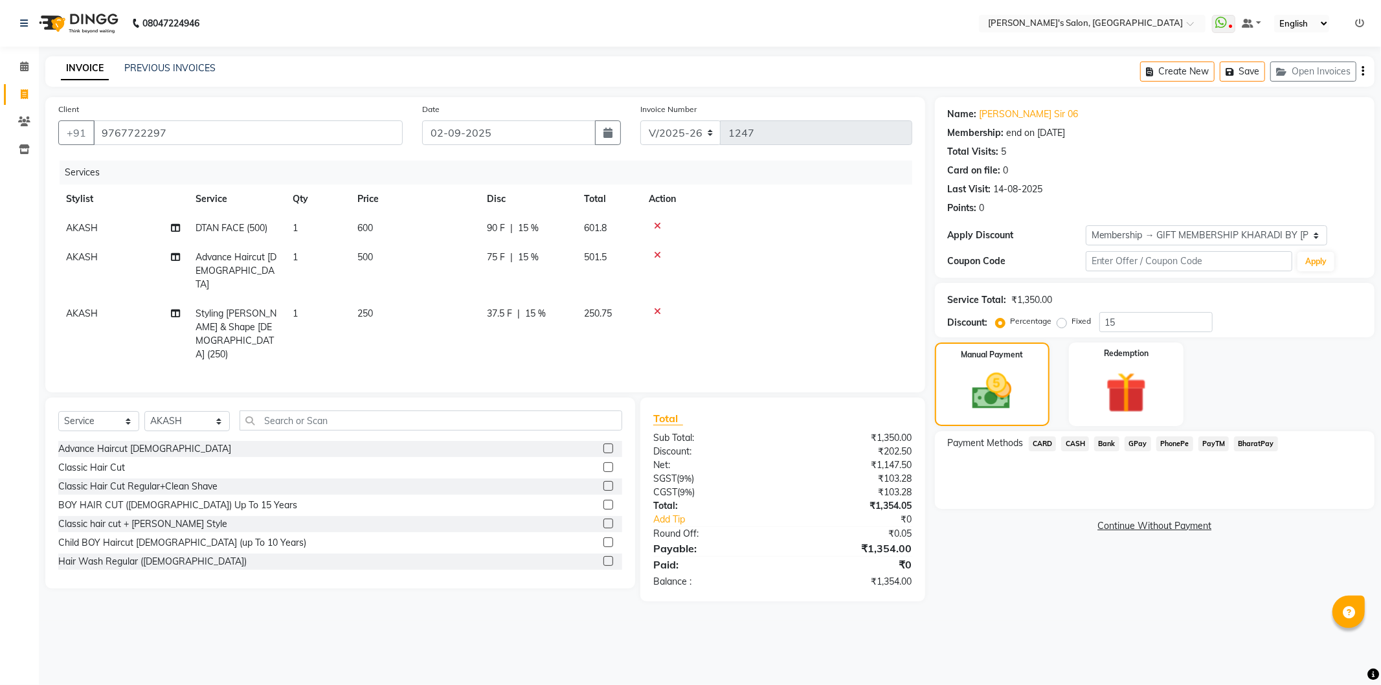
click at [1214, 441] on span "PayTM" at bounding box center [1213, 443] width 31 height 15
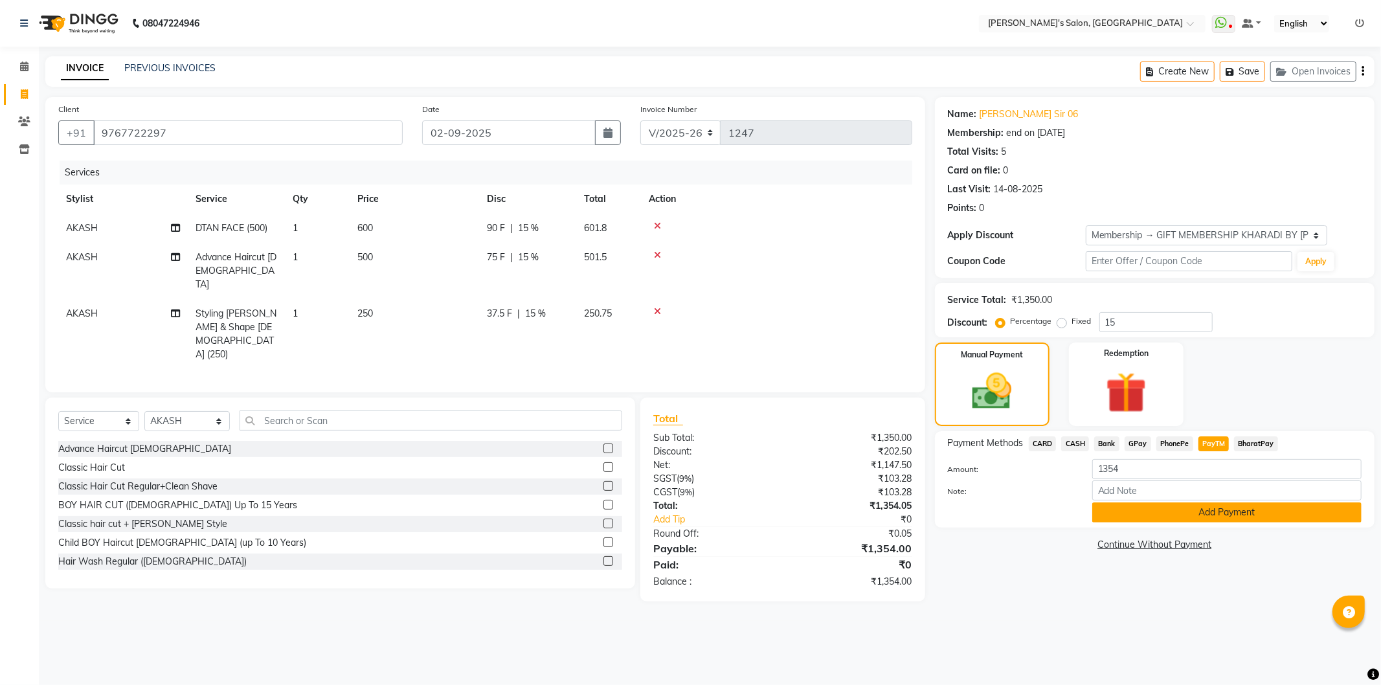
click at [1189, 509] on button "Add Payment" at bounding box center [1226, 512] width 269 height 20
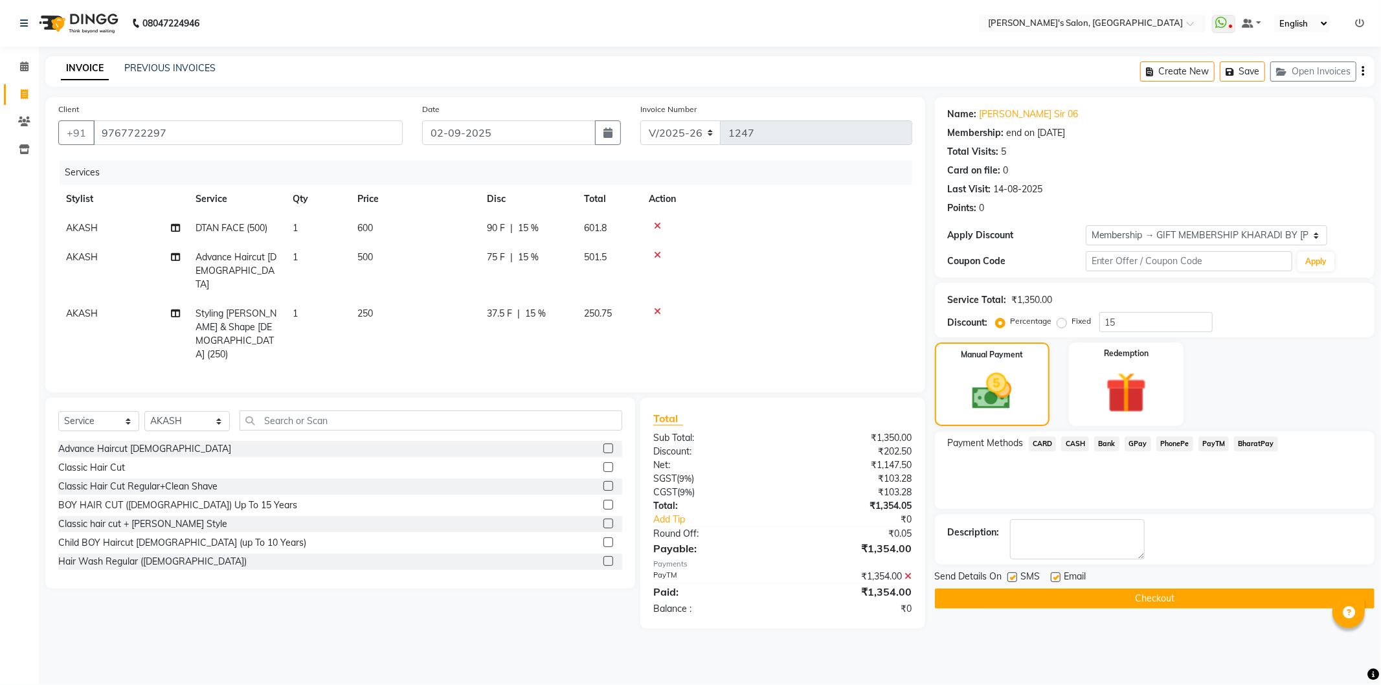
click at [1179, 596] on button "Checkout" at bounding box center [1154, 598] width 439 height 20
